Goal: Submit feedback/report problem: Submit feedback/report problem

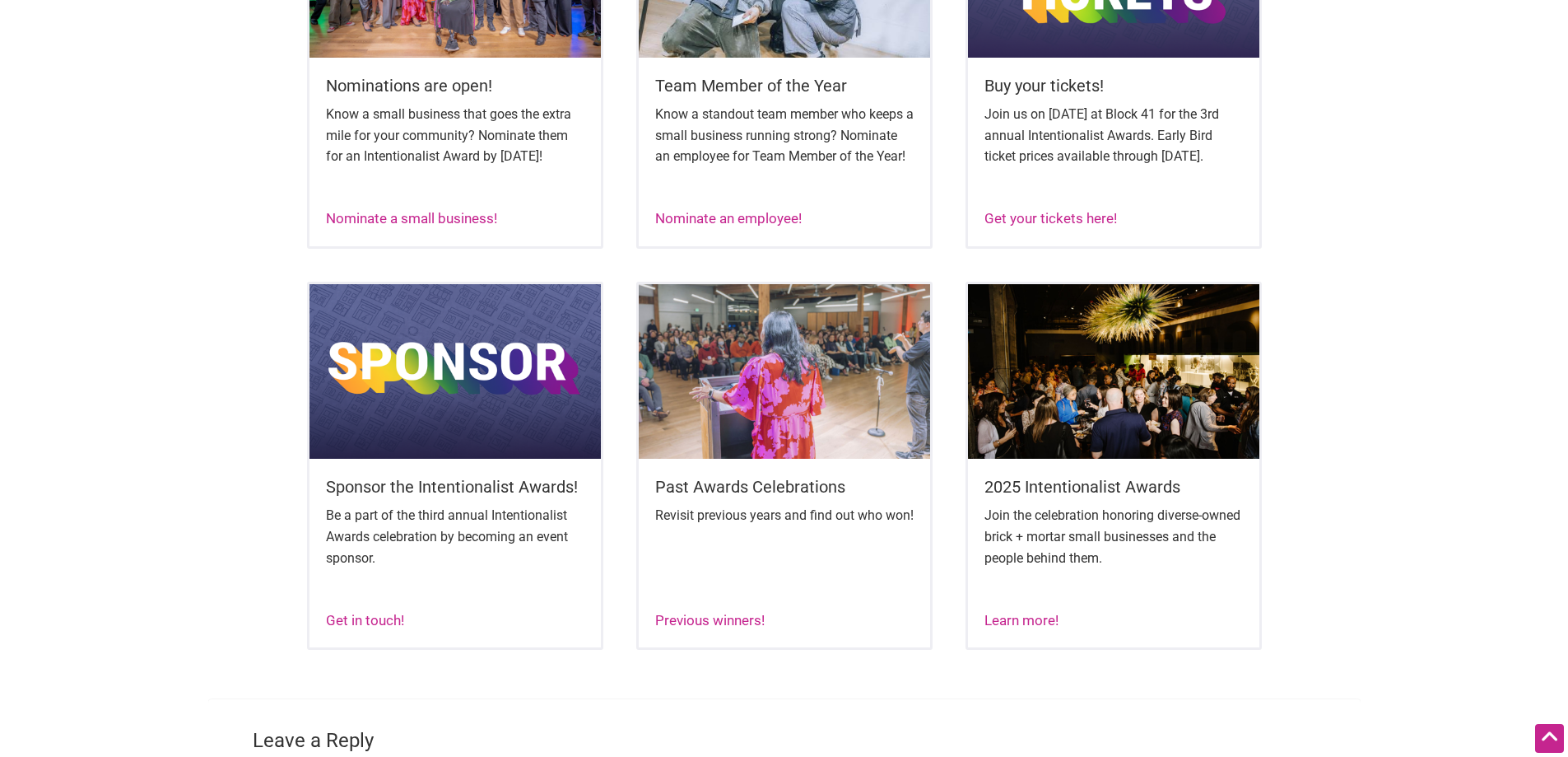
scroll to position [832, 0]
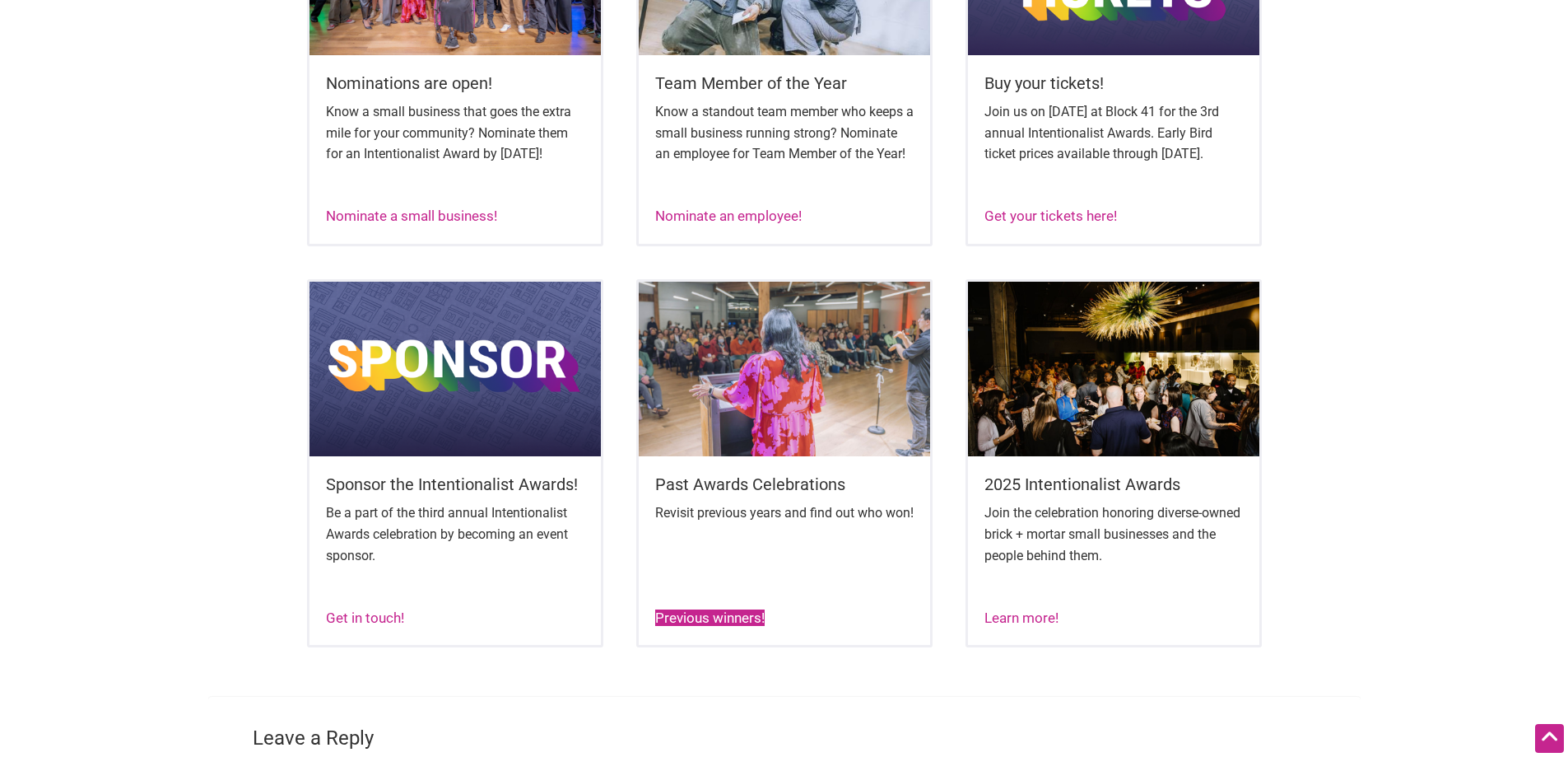
click at [712, 626] on link "Previous winners!" at bounding box center [709, 618] width 109 height 16
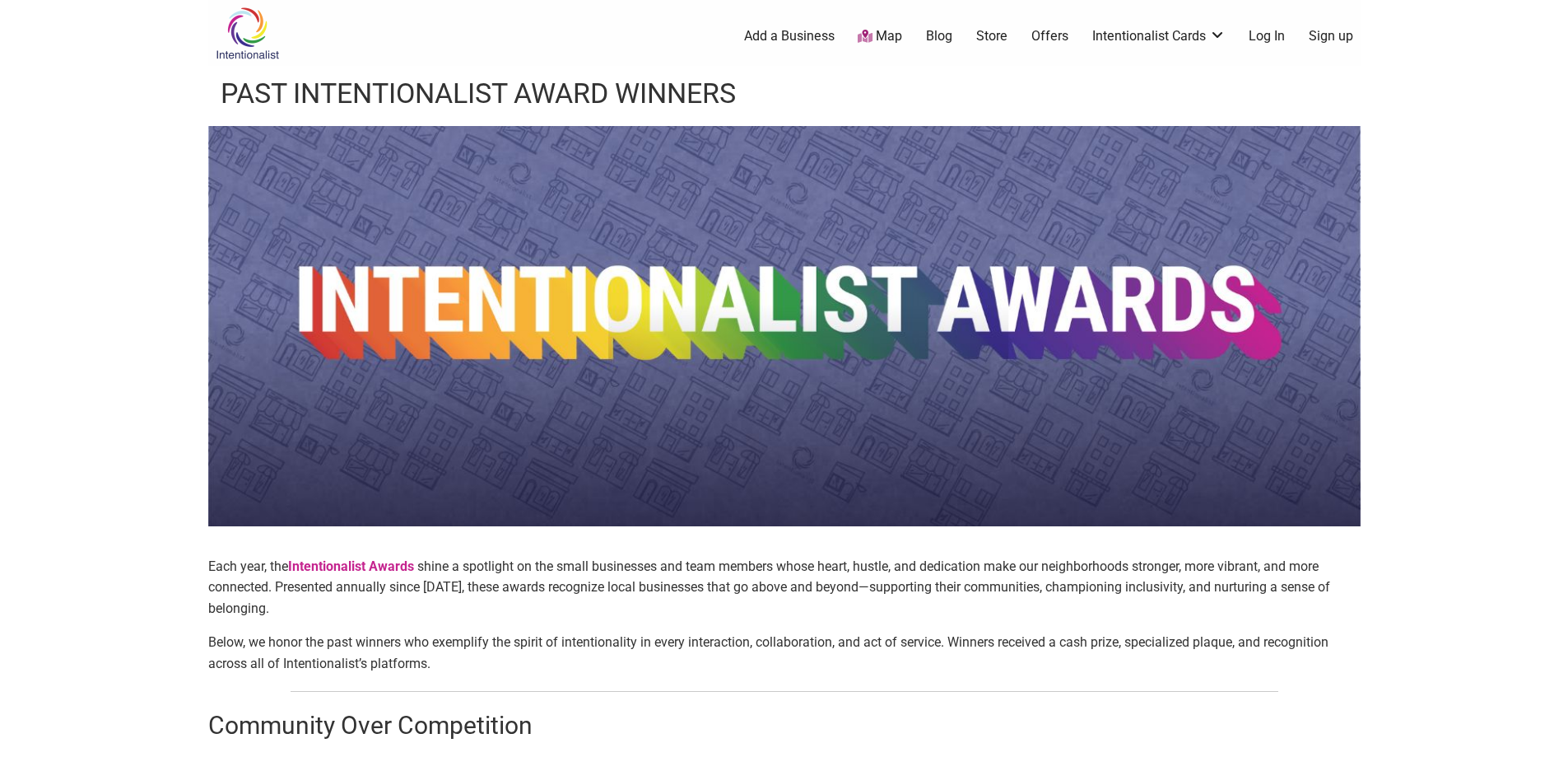
click at [1274, 34] on link "Log In" at bounding box center [1267, 36] width 36 height 18
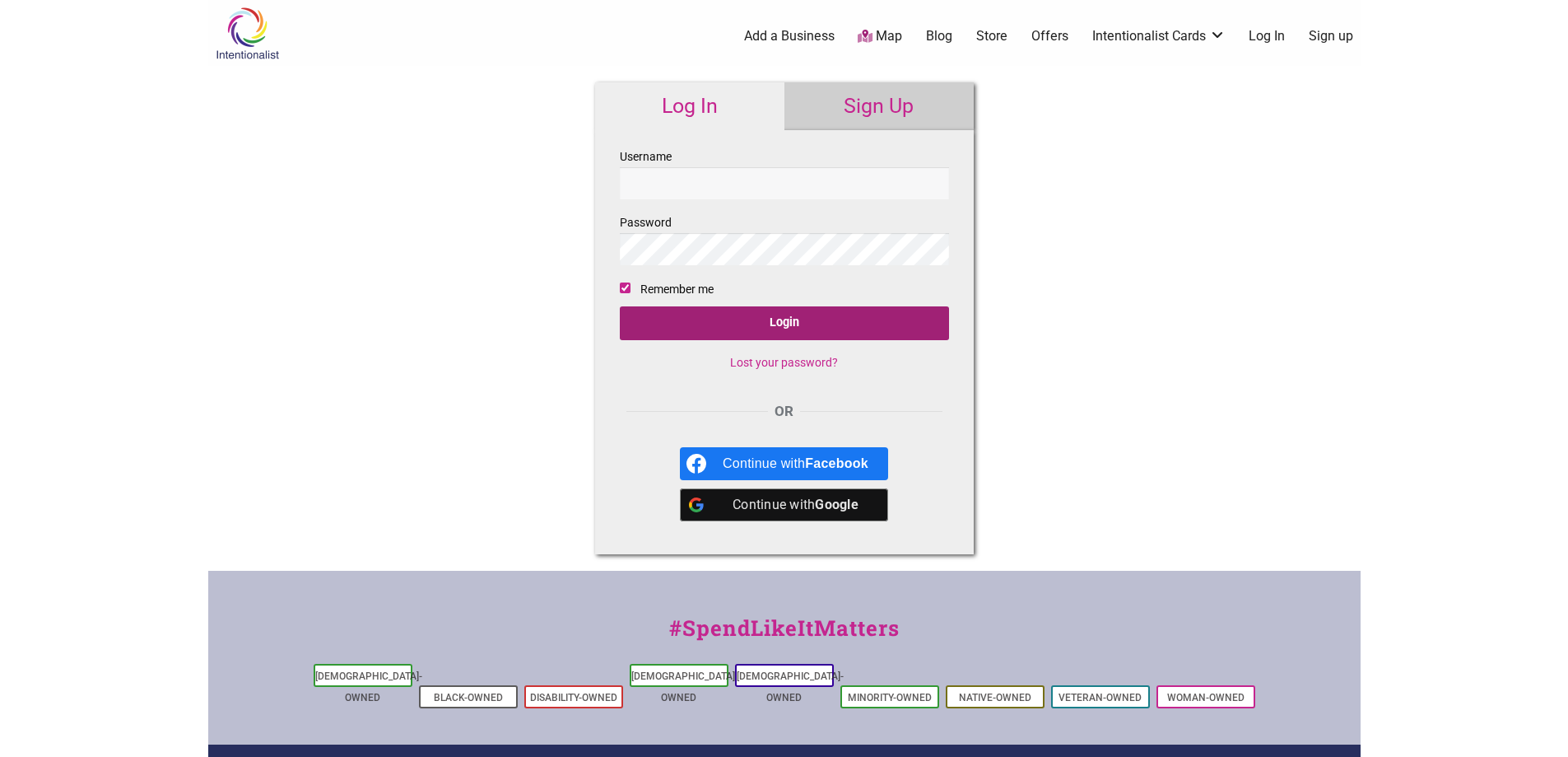
type input "Seagal"
click at [809, 320] on input "Login" at bounding box center [785, 323] width 329 height 34
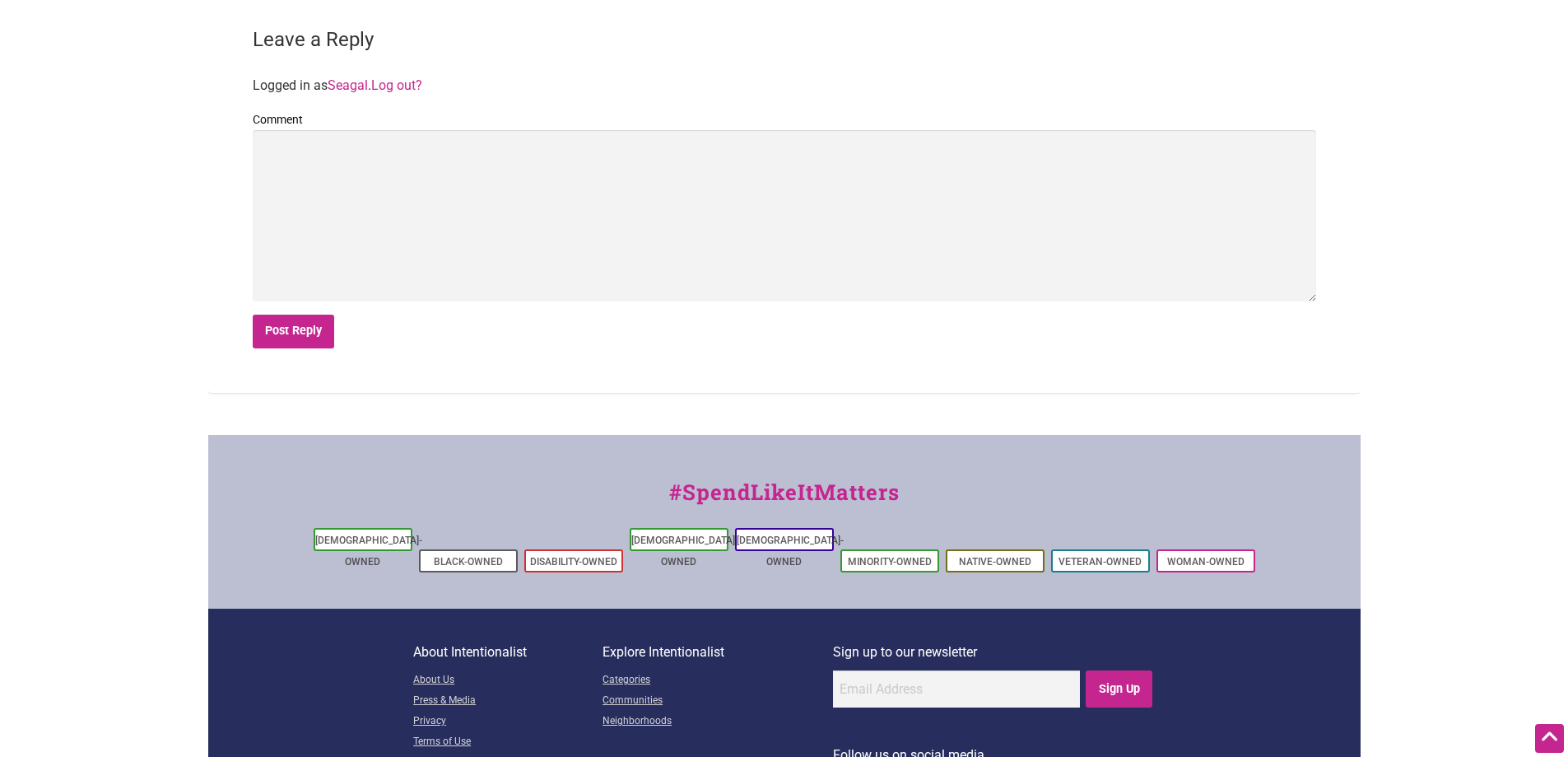
scroll to position [2579, 0]
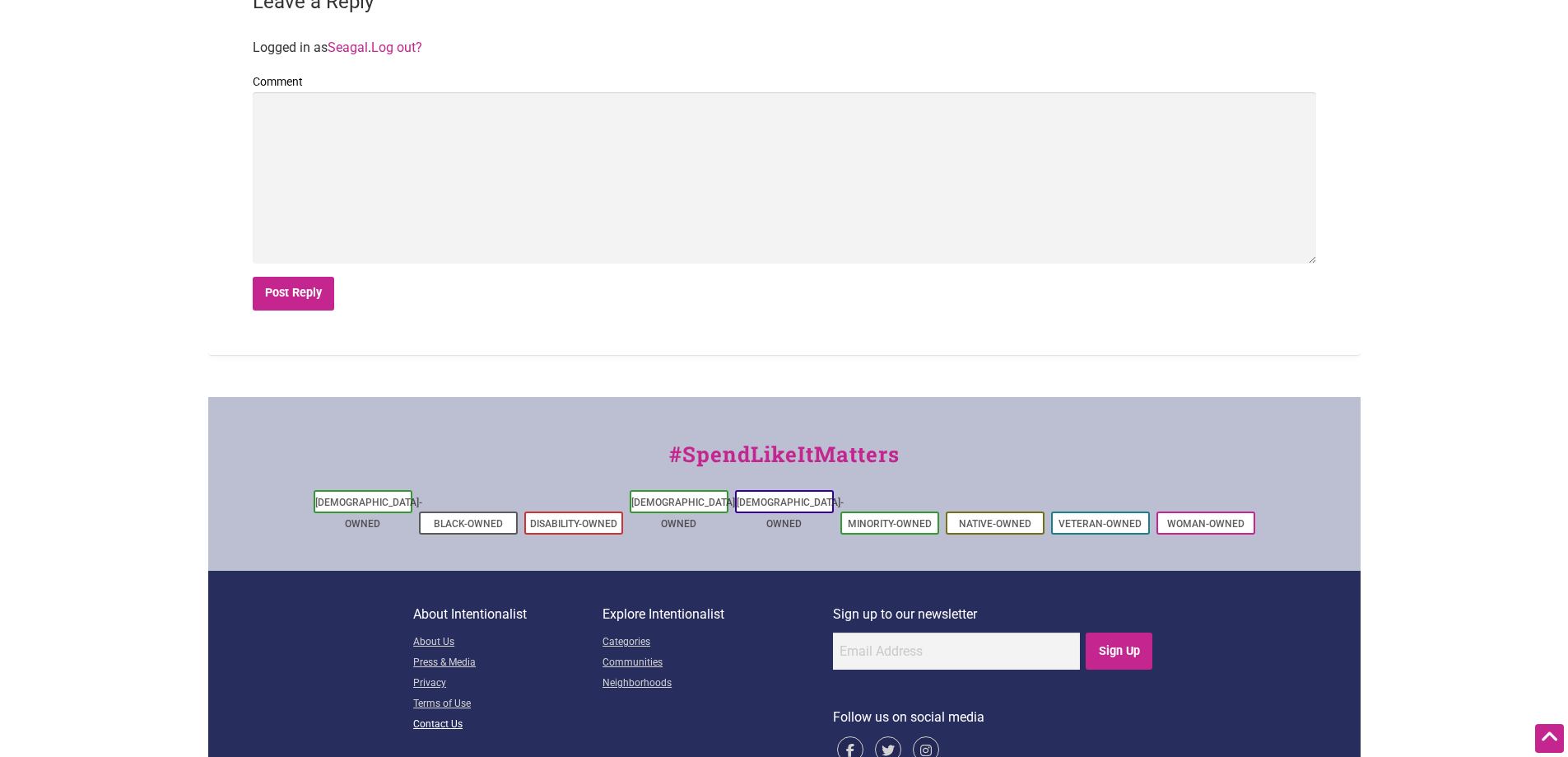
click at [440, 715] on link "Contact Us" at bounding box center [508, 725] width 189 height 21
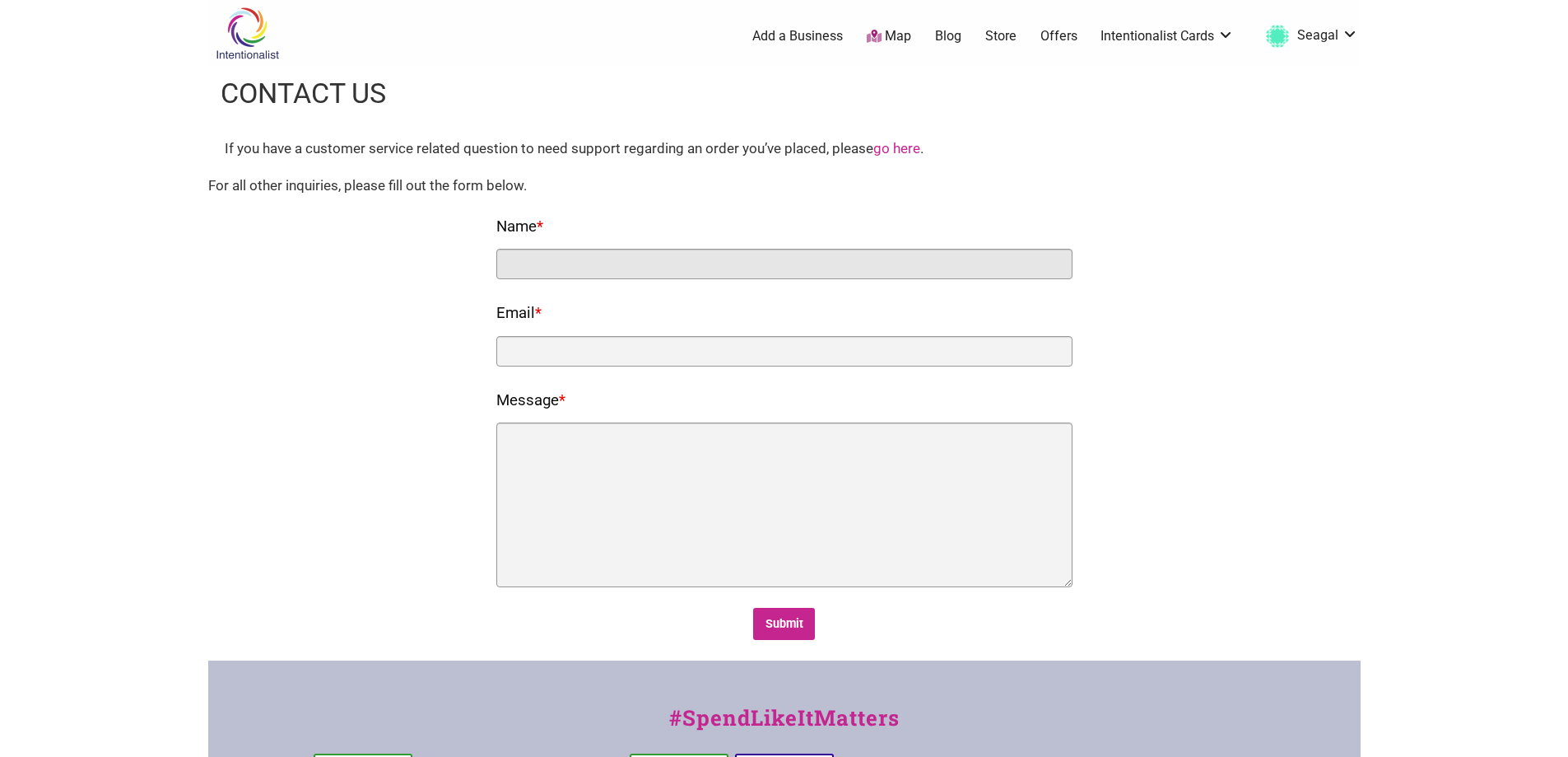
click at [532, 254] on input "Name *" at bounding box center [785, 263] width 577 height 30
type input "[PERSON_NAME]"
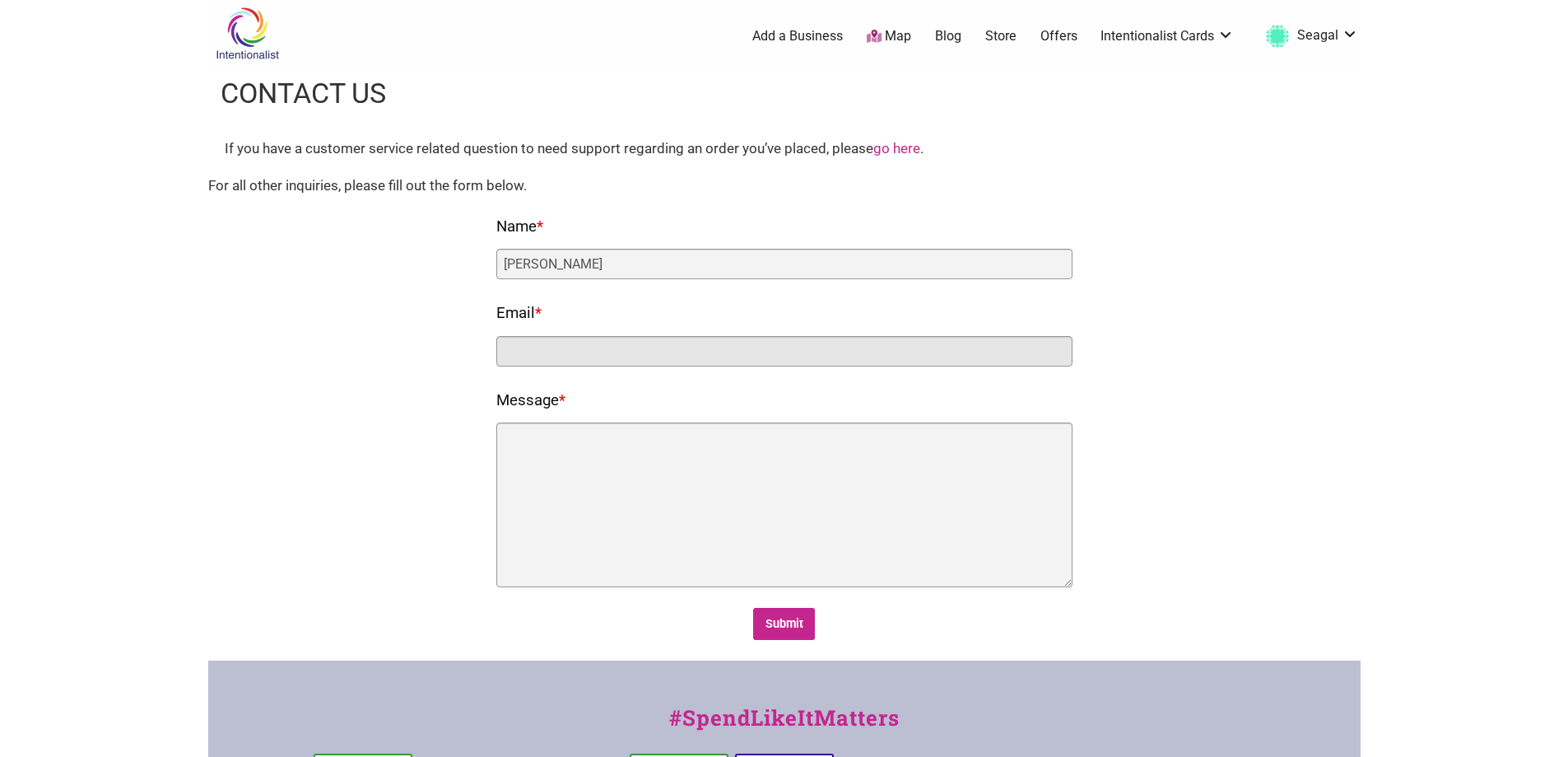
click at [522, 350] on input "Email *" at bounding box center [785, 350] width 577 height 30
type input "safecofan@comcast.net"
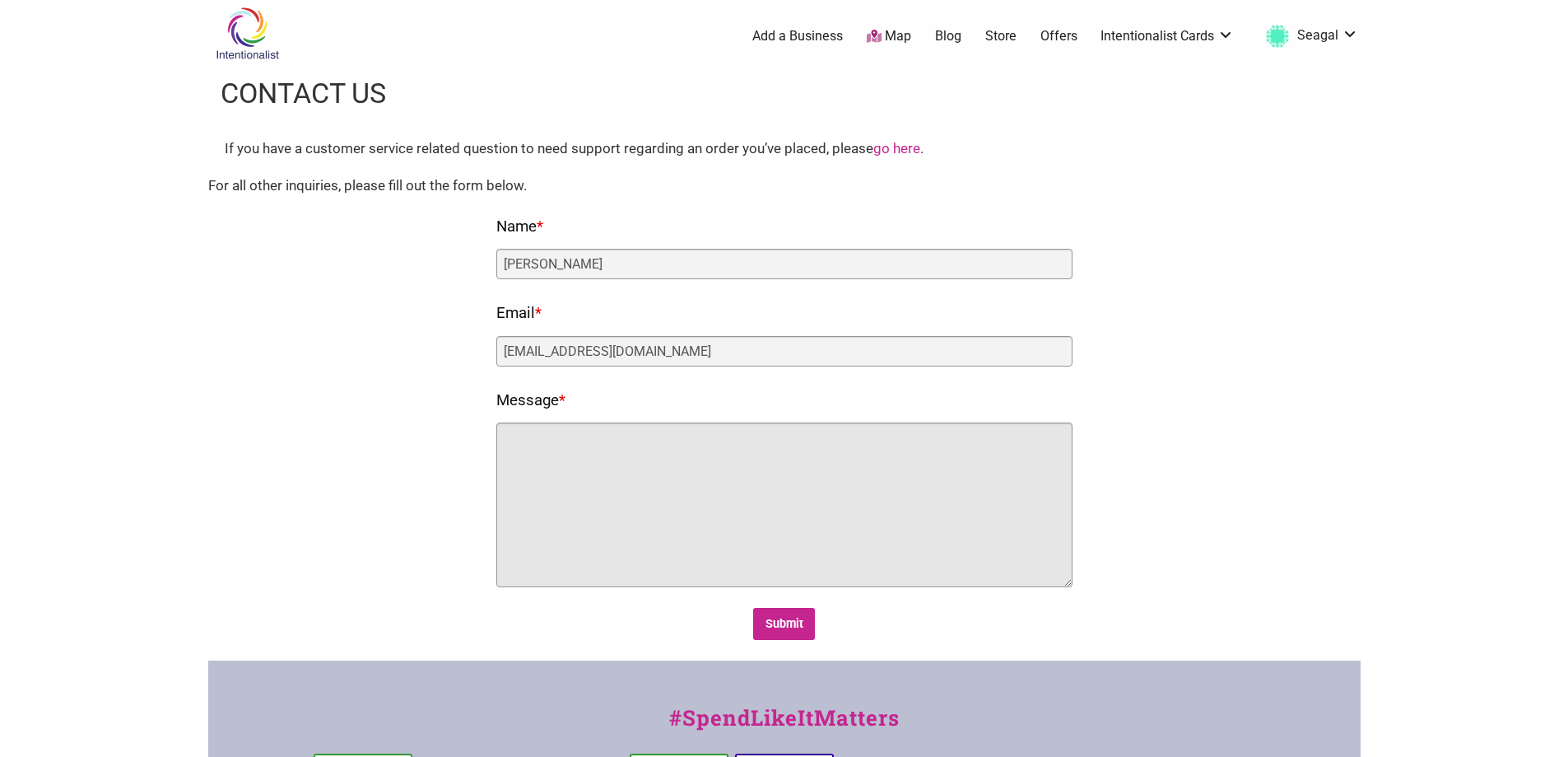
click at [542, 447] on textarea "Message *" at bounding box center [785, 504] width 577 height 165
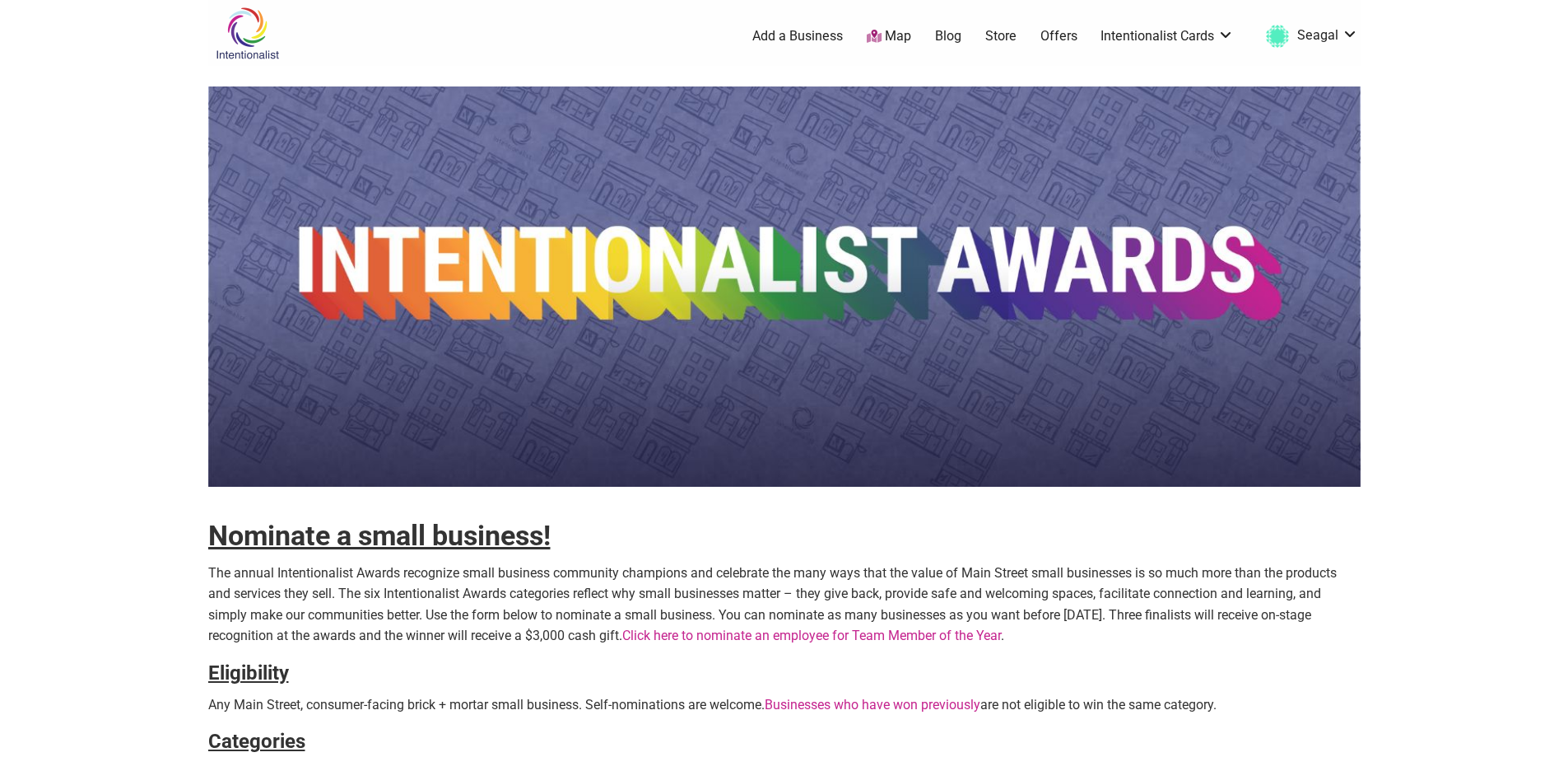
drag, startPoint x: 1573, startPoint y: 168, endPoint x: 1576, endPoint y: 89, distance: 79.1
click at [1567, 89] on html "× Menu 0 Add a Business Map Blog Store Offers Intentionalist Cards Buy Black Ca…" at bounding box center [784, 378] width 1568 height 757
click at [1008, 32] on link "Store" at bounding box center [1000, 36] width 31 height 18
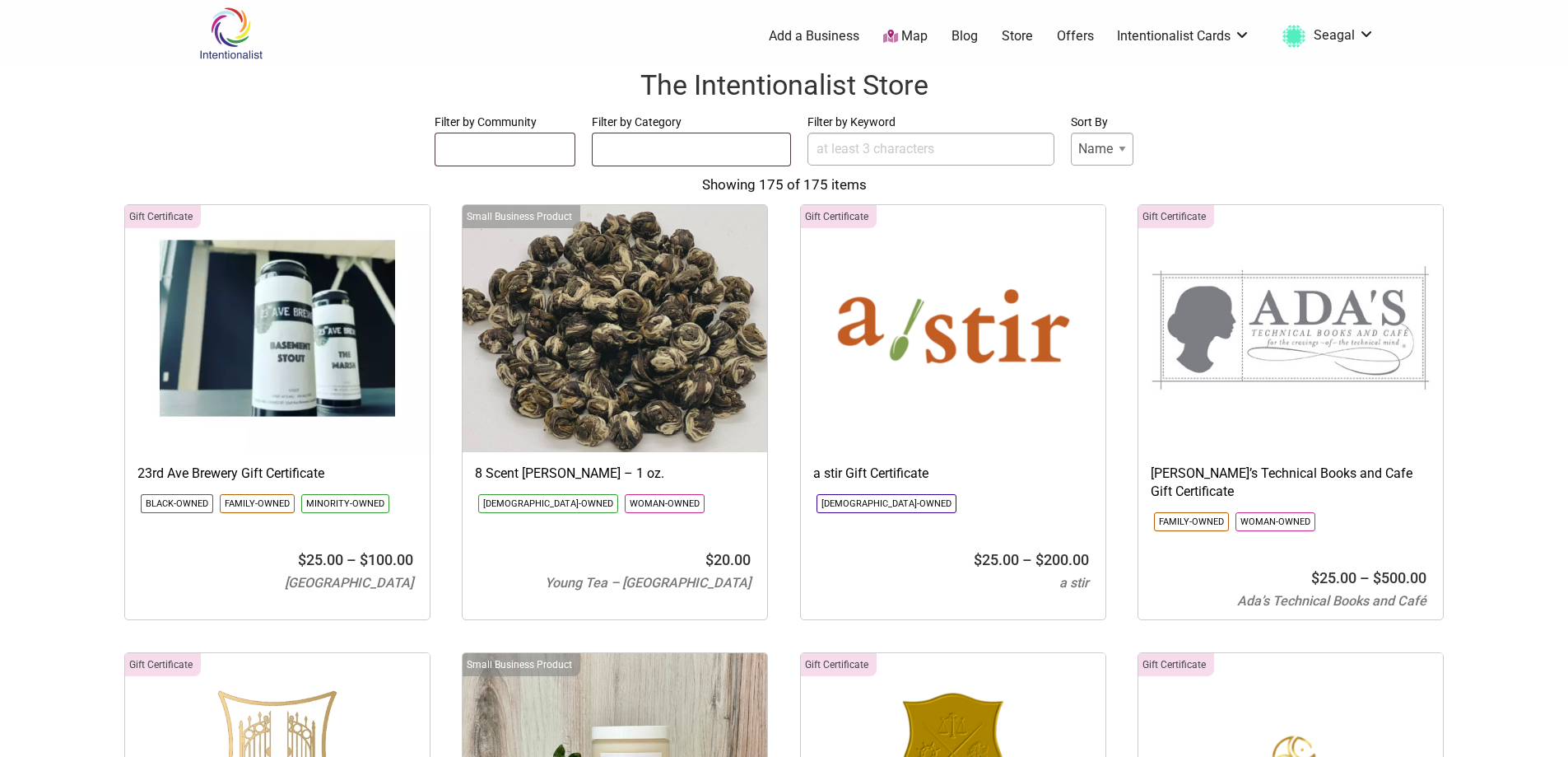
select select
click at [1080, 35] on link "Offers" at bounding box center [1075, 36] width 37 height 18
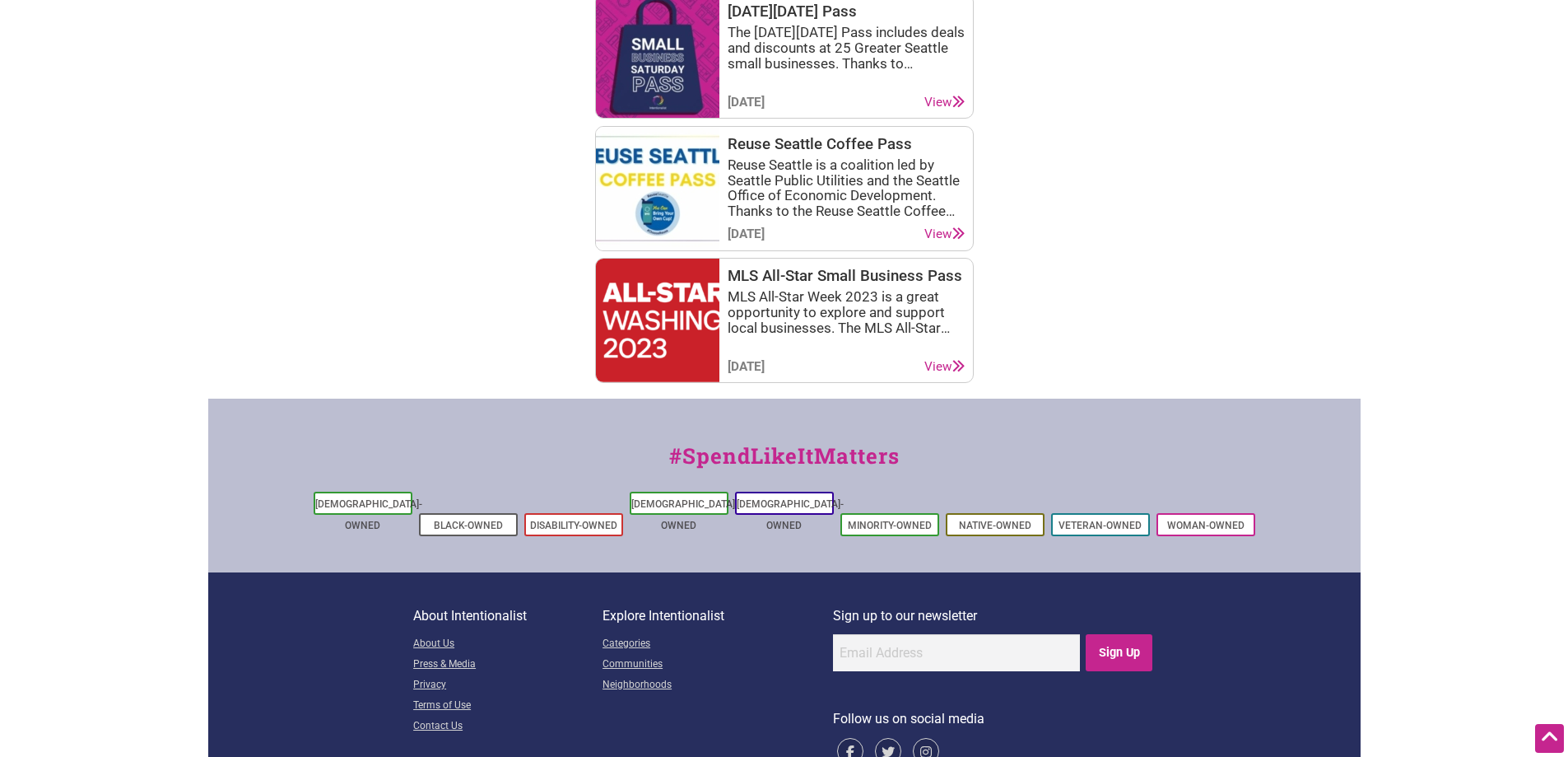
scroll to position [2525, 0]
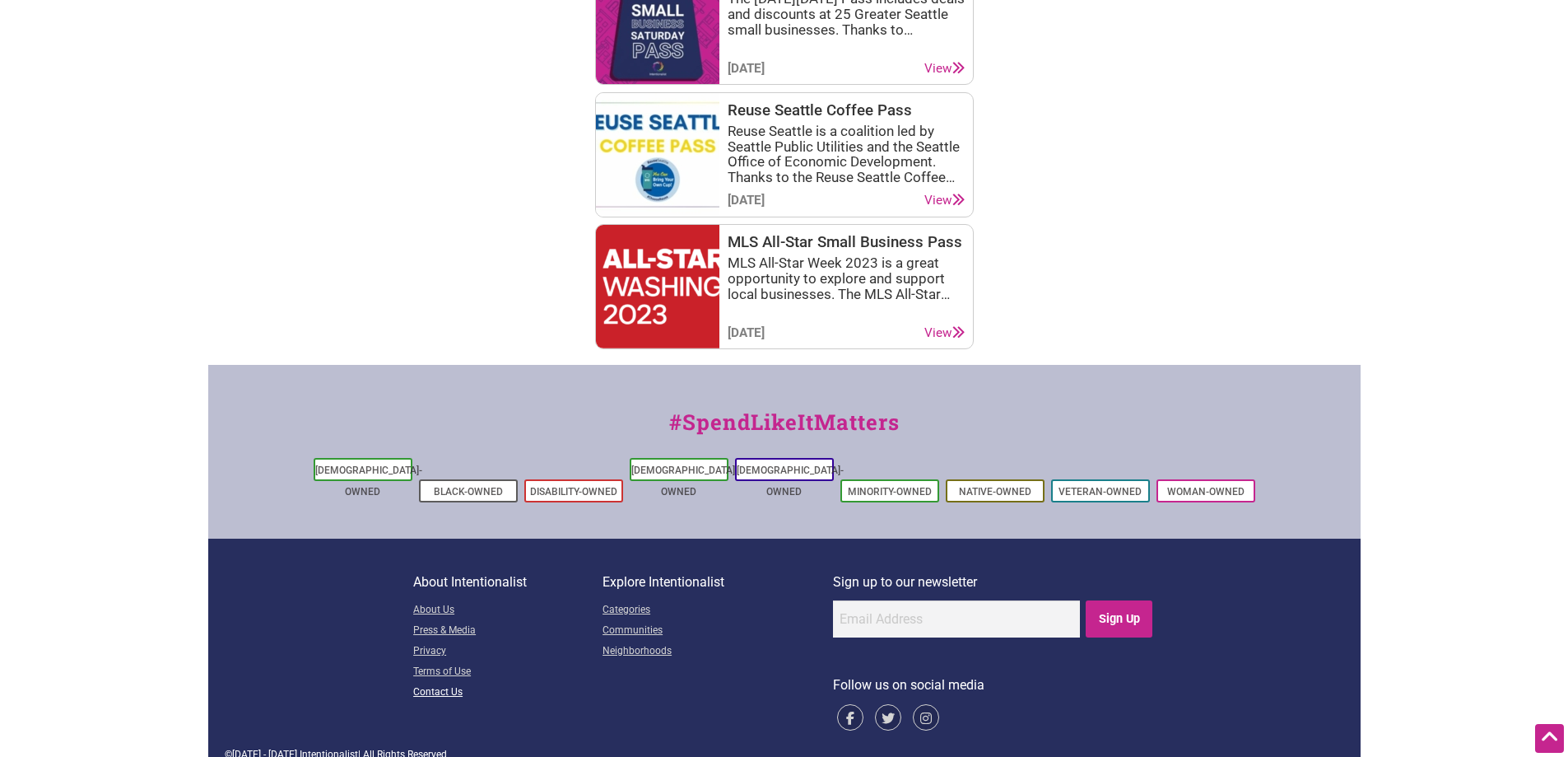
click at [419, 682] on link "Contact Us" at bounding box center [508, 692] width 189 height 21
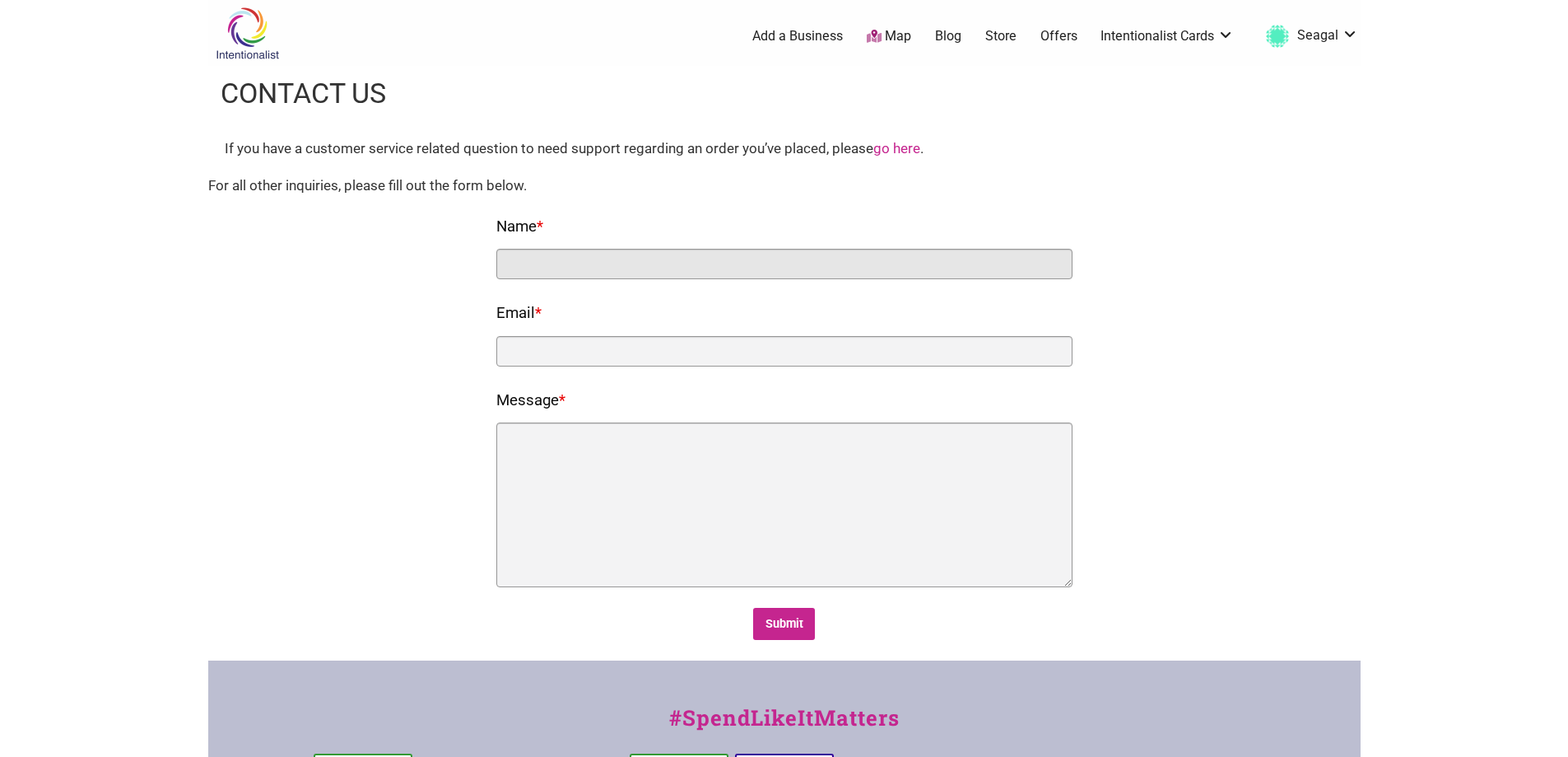
click at [536, 260] on input "Name *" at bounding box center [785, 263] width 577 height 30
type input "[PERSON_NAME]"
click at [532, 333] on div "Email *" at bounding box center [785, 332] width 577 height 66
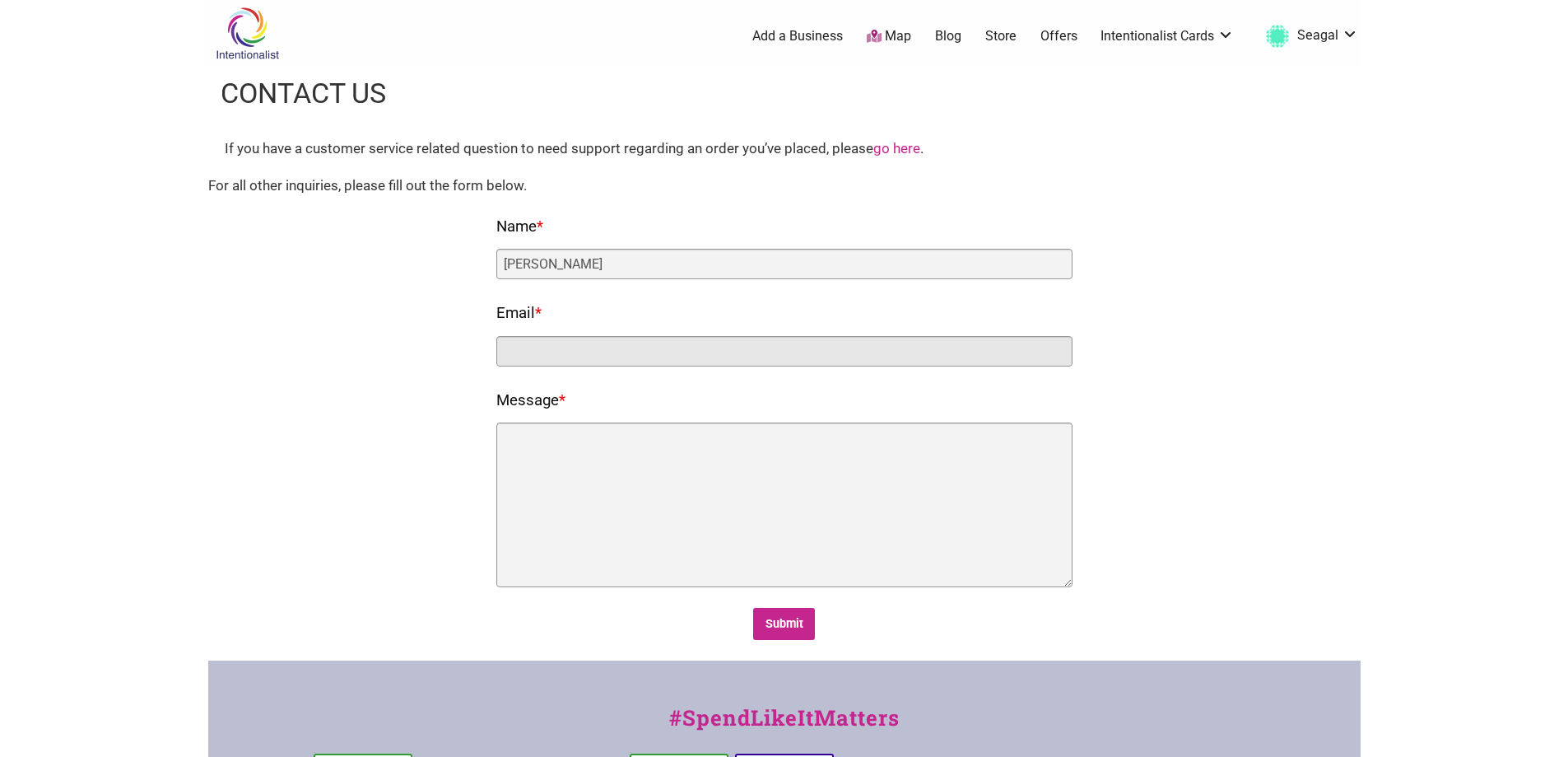
click at [534, 345] on input "Email *" at bounding box center [785, 350] width 577 height 30
type input "[EMAIL_ADDRESS][DOMAIN_NAME]"
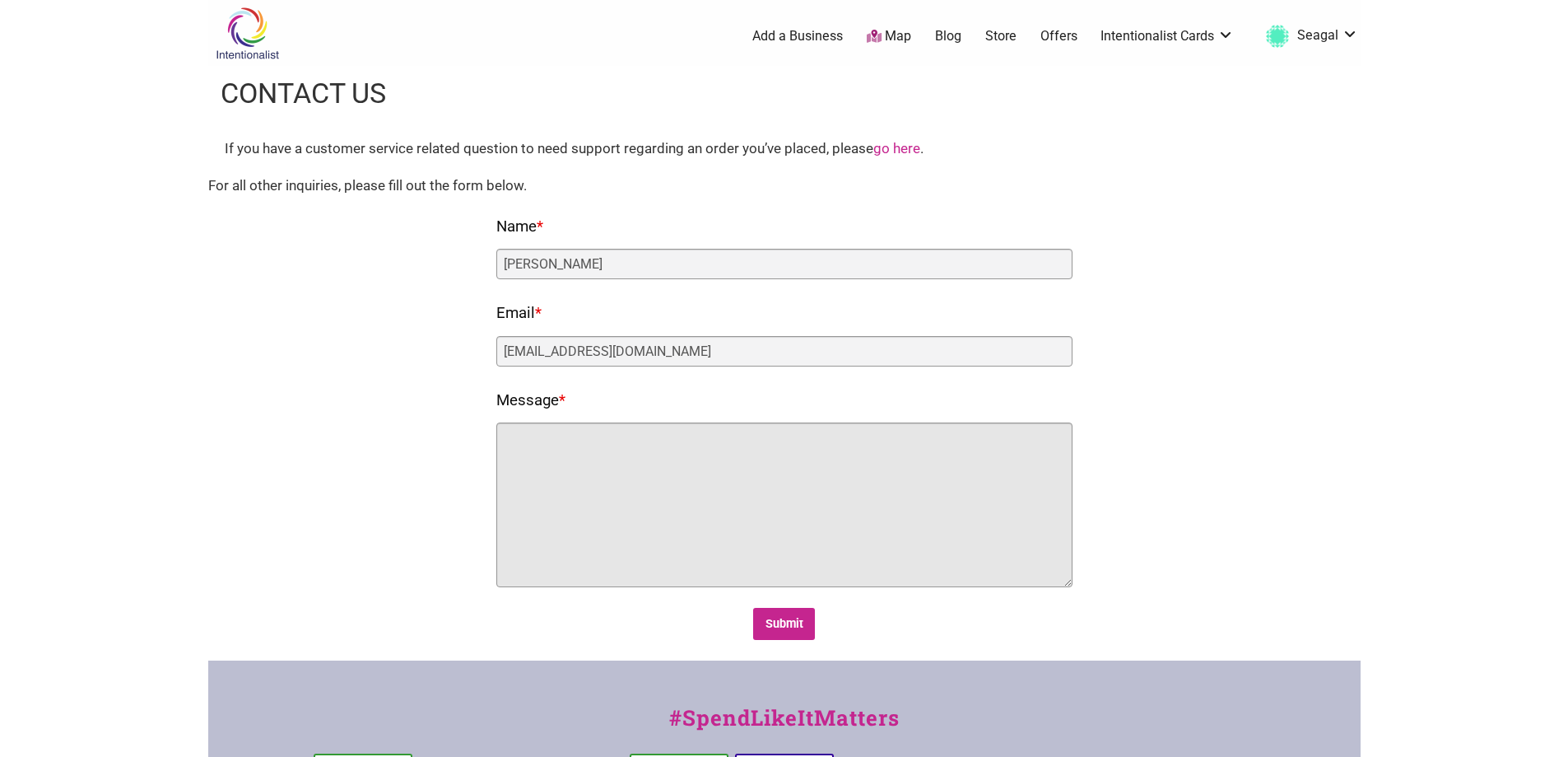
click at [542, 459] on textarea "Message *" at bounding box center [785, 504] width 577 height 165
click at [837, 441] on textarea "Just a quick question. I want to nominate Rough and Tumle" at bounding box center [785, 504] width 577 height 165
click at [893, 439] on textarea "Just a quick question. I want to nominate Rough and Tumble" at bounding box center [785, 504] width 577 height 165
type textarea "Just a quick question. I want to nominate Rough and Tumble for one of your awar…"
drag, startPoint x: 591, startPoint y: 437, endPoint x: 1131, endPoint y: 431, distance: 540.0
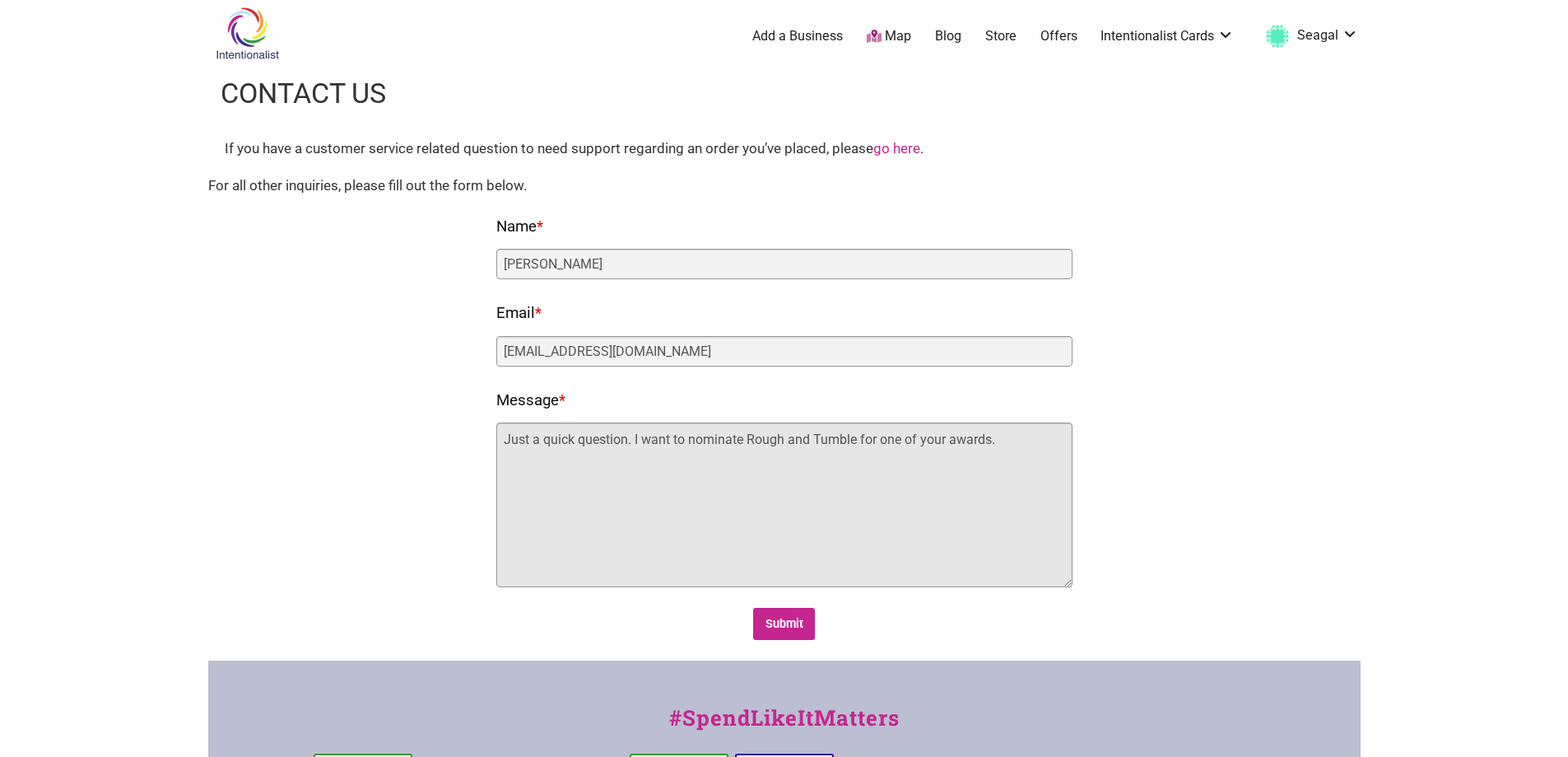
click at [1127, 434] on div "Fields marked with an * are required Name * [PERSON_NAME] Email * [EMAIL_ADDRES…" at bounding box center [784, 427] width 1120 height 428
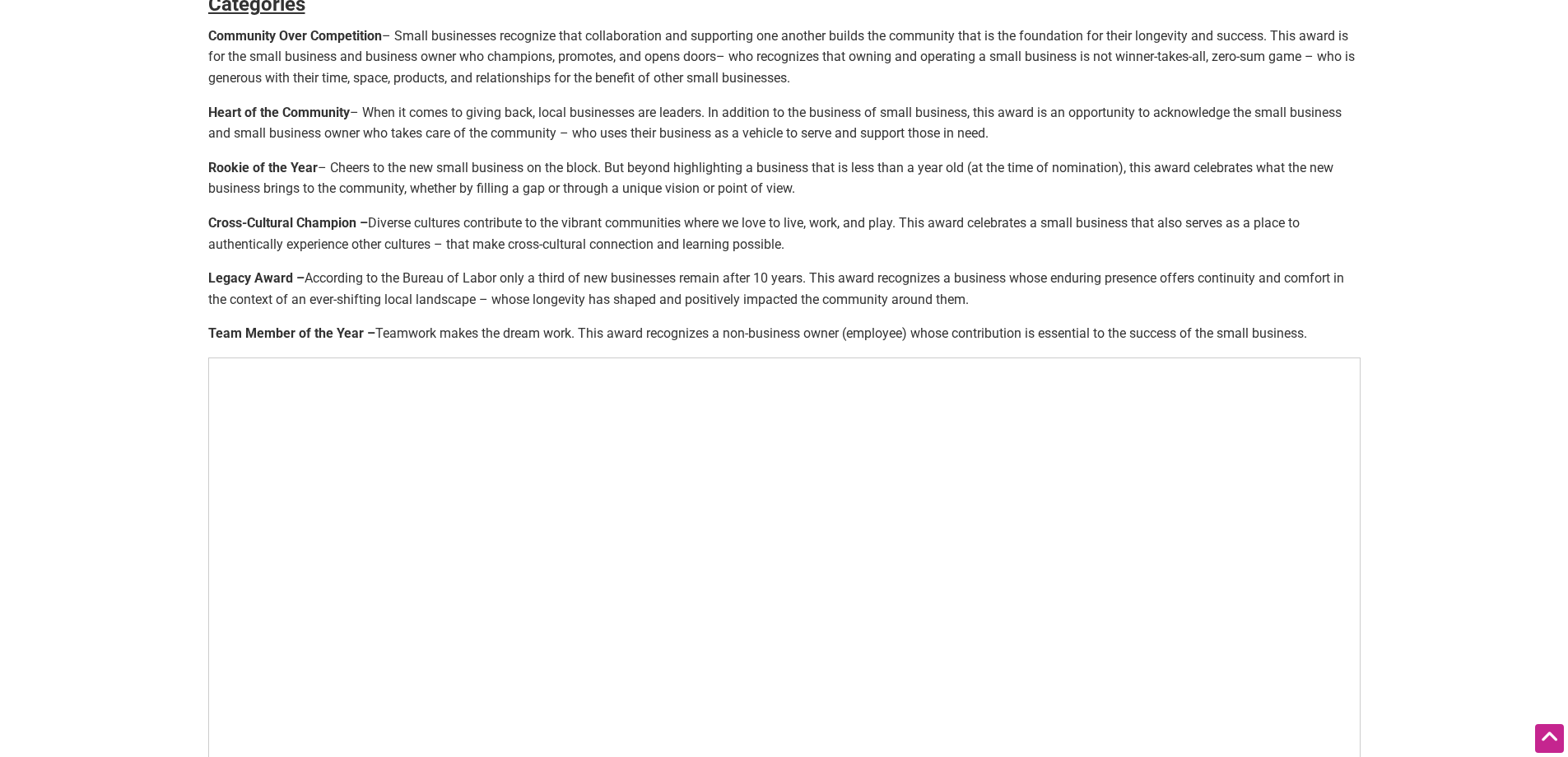
scroll to position [767, 0]
